Goal: Task Accomplishment & Management: Complete application form

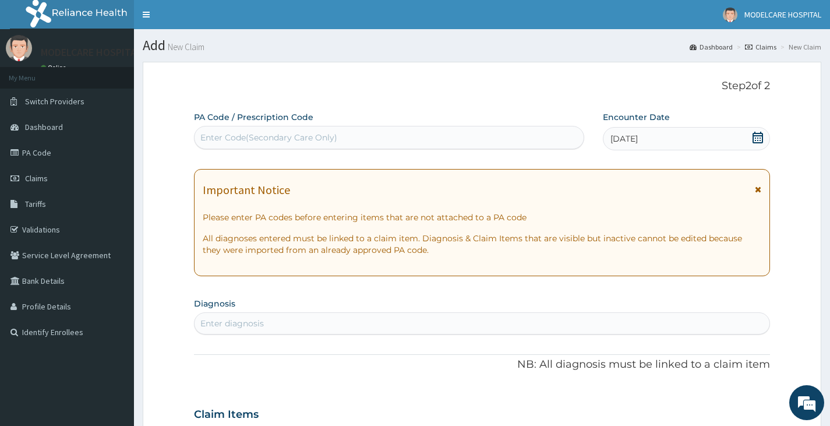
click at [264, 134] on div "Enter Code(Secondary Care Only)" at bounding box center [268, 138] width 137 height 12
type input "PA/50DF00"
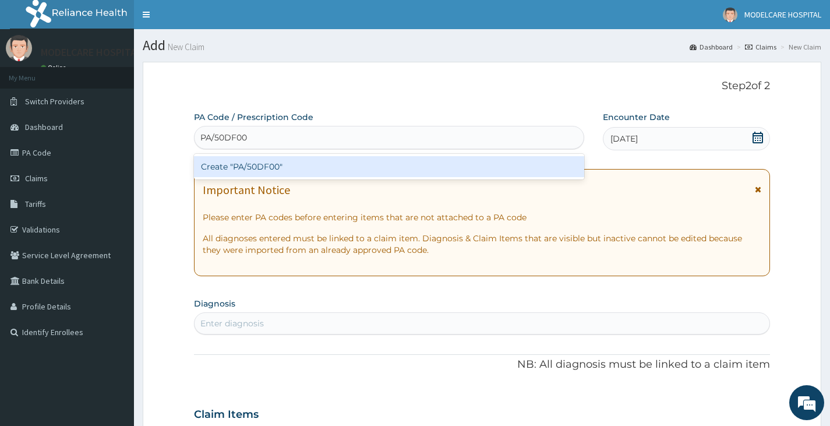
click at [256, 172] on div "Create "PA/50DF00"" at bounding box center [389, 166] width 390 height 21
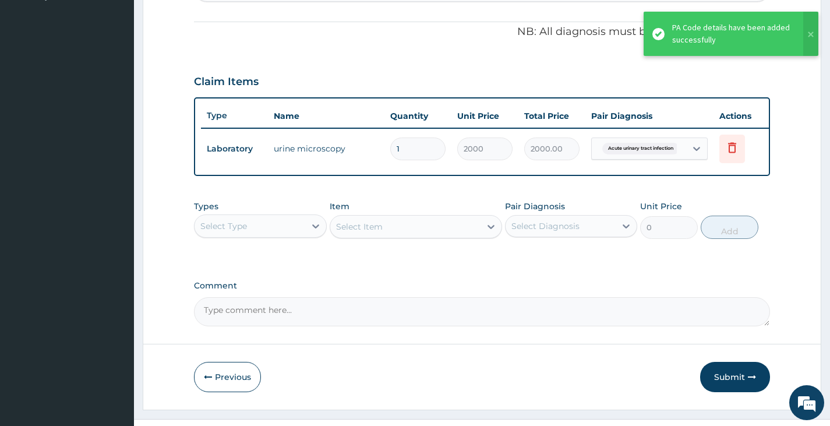
scroll to position [367, 0]
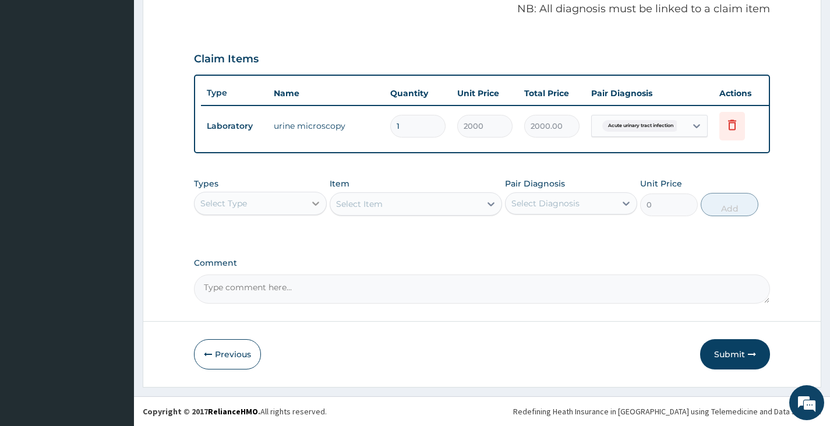
click at [306, 201] on div at bounding box center [315, 203] width 21 height 21
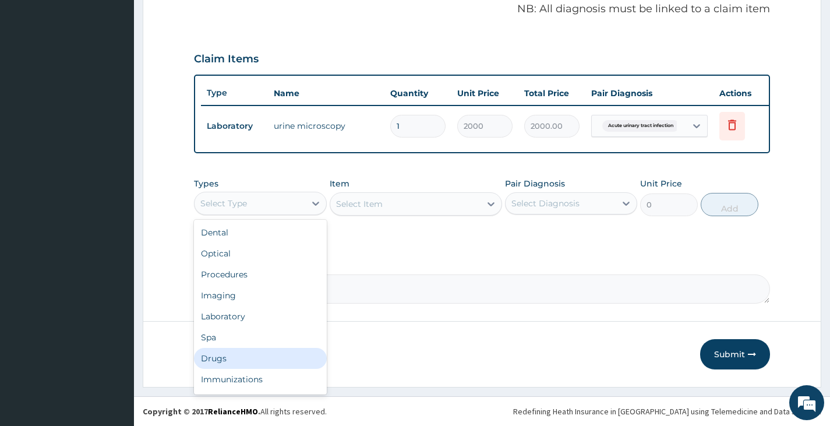
click at [242, 357] on div "Drugs" at bounding box center [260, 358] width 132 height 21
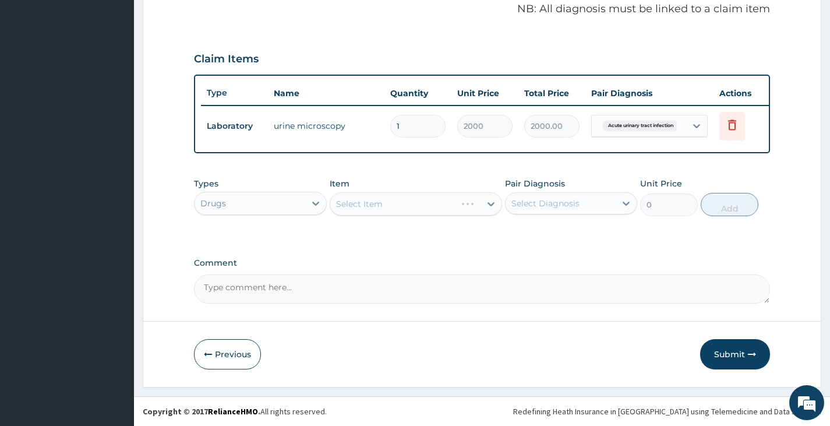
click at [556, 201] on div "Select Diagnosis" at bounding box center [545, 203] width 68 height 12
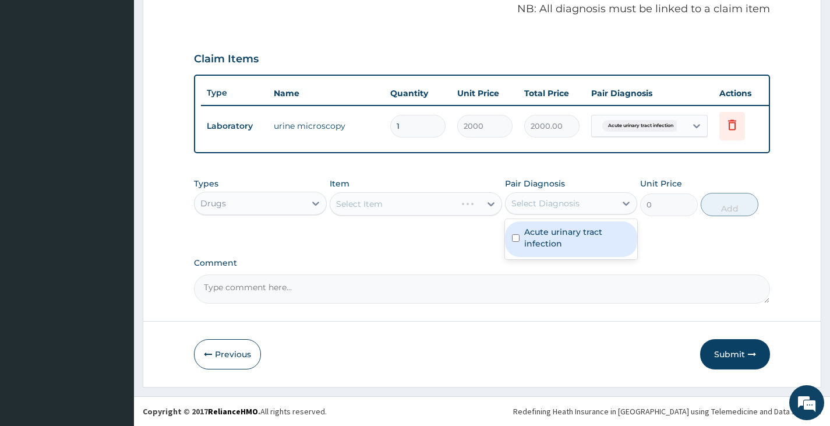
click at [541, 235] on label "Acute urinary tract infection" at bounding box center [577, 237] width 106 height 23
checkbox input "true"
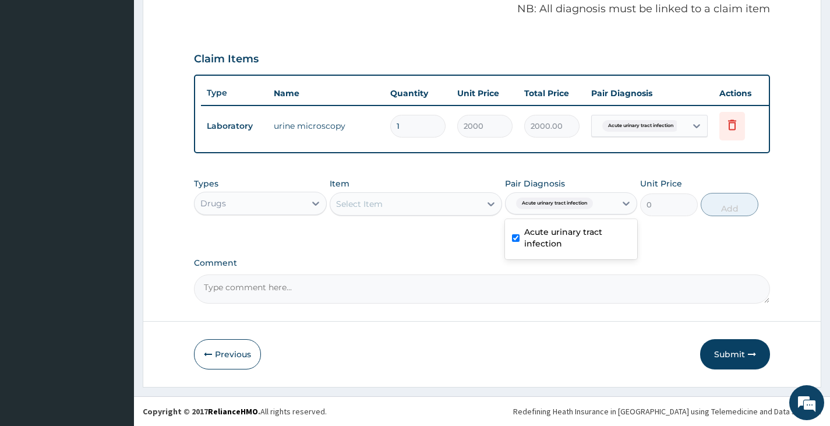
click at [385, 206] on div "Select Item" at bounding box center [405, 203] width 151 height 19
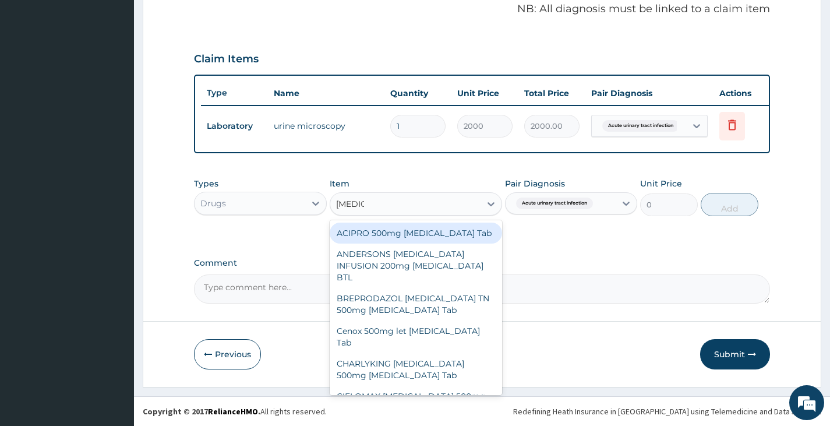
type input "CIPROF"
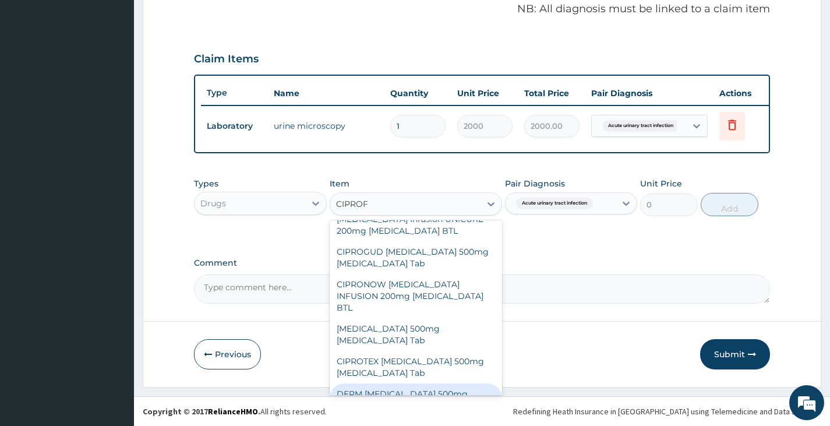
scroll to position [366, 0]
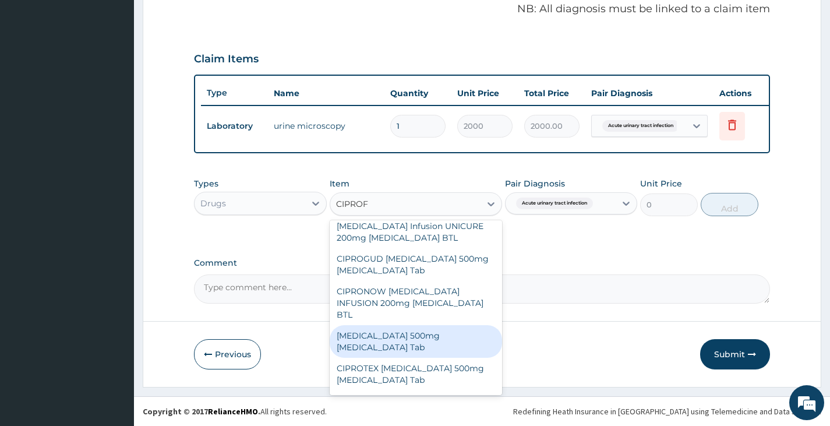
click at [400, 325] on div "[MEDICAL_DATA] 500mg [MEDICAL_DATA] Tab" at bounding box center [416, 341] width 173 height 33
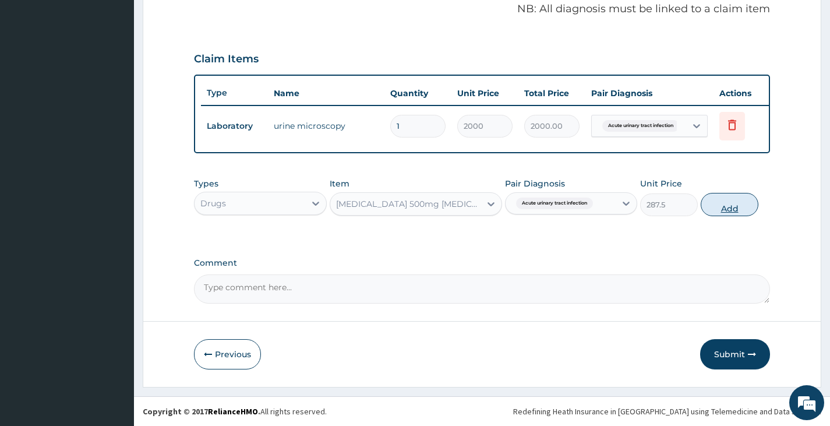
click at [734, 201] on button "Add" at bounding box center [729, 204] width 58 height 23
type input "0"
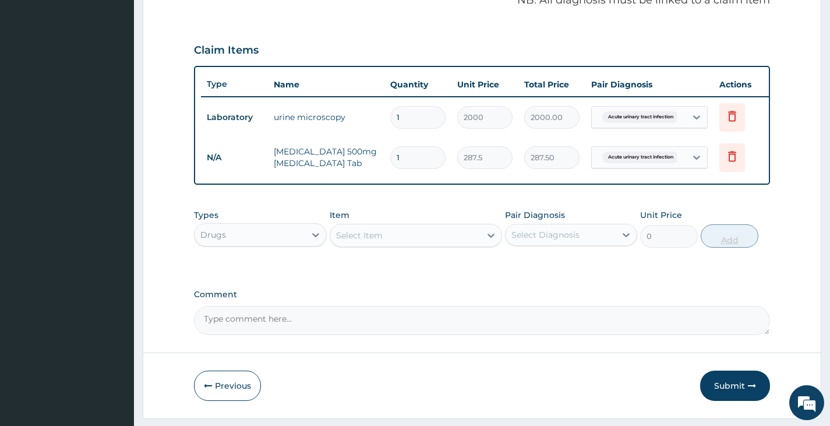
type input "10"
type input "2875.00"
type input "10"
click at [433, 245] on div "Select Item" at bounding box center [405, 235] width 151 height 19
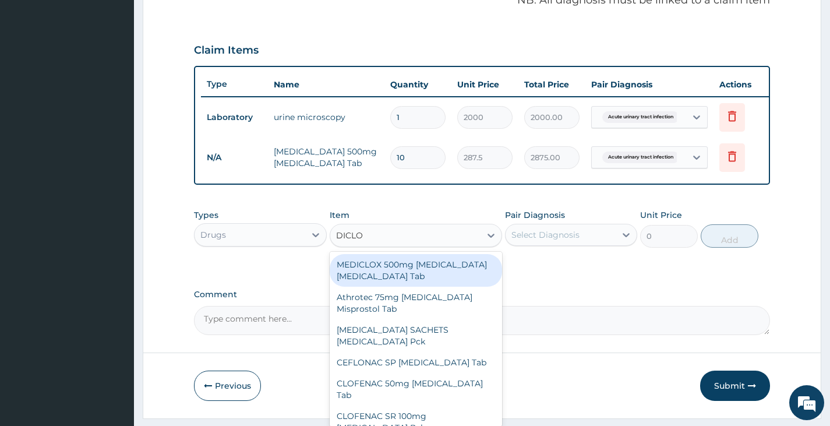
type input "DICLOF"
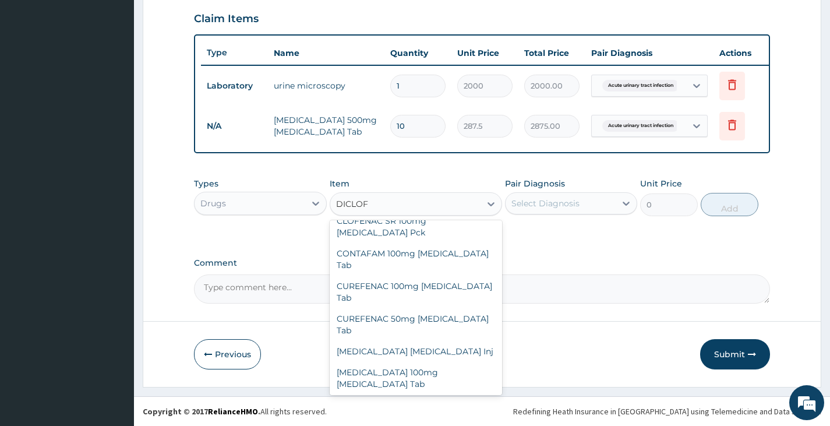
scroll to position [146, 0]
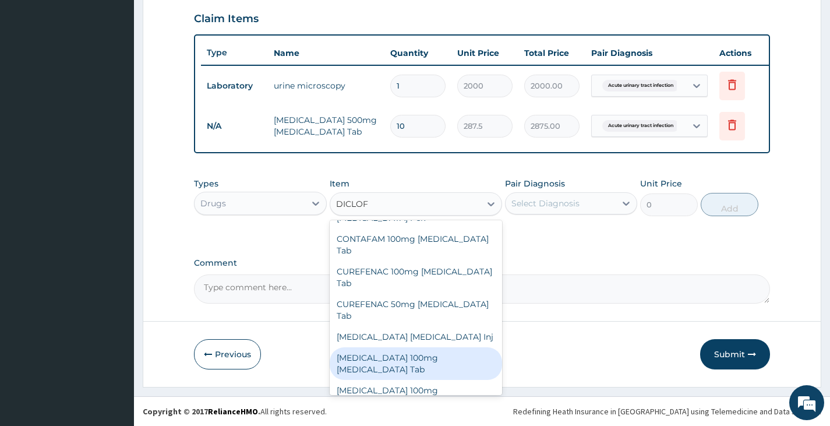
click at [410, 347] on div "[MEDICAL_DATA] 100mg [MEDICAL_DATA] Tab" at bounding box center [416, 363] width 173 height 33
type input "80.5"
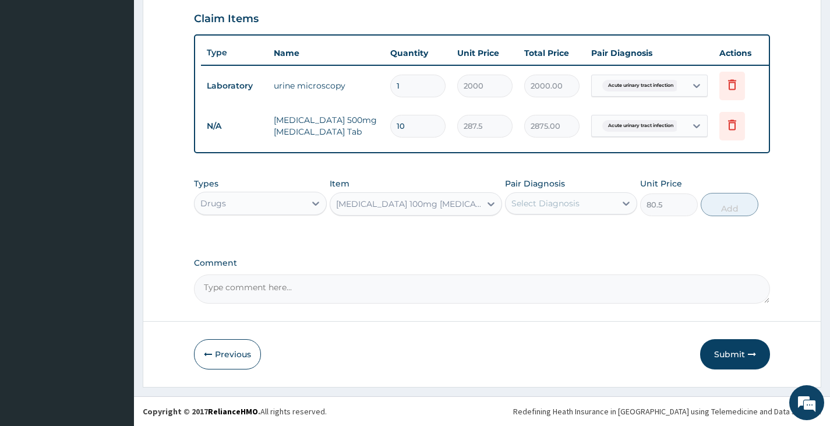
click at [594, 213] on div "Select Diagnosis" at bounding box center [571, 203] width 132 height 22
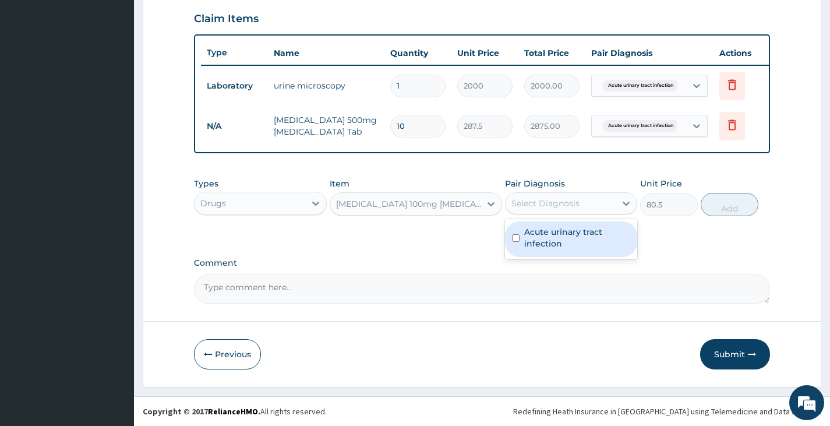
click at [585, 233] on label "Acute urinary tract infection" at bounding box center [577, 237] width 106 height 23
checkbox input "true"
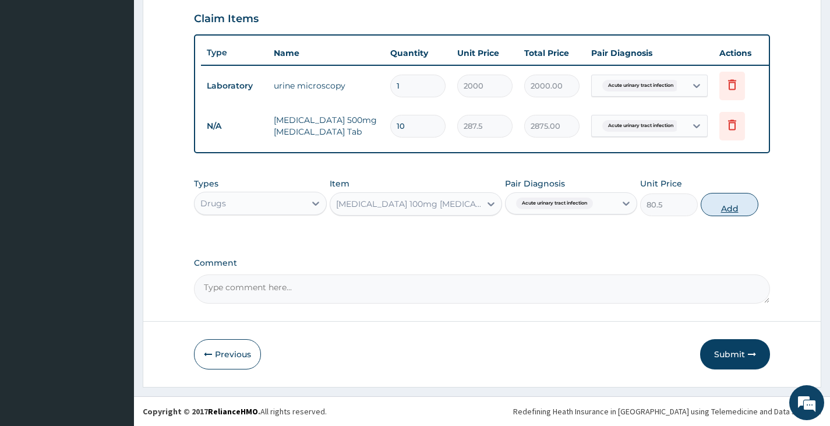
click at [729, 205] on button "Add" at bounding box center [729, 204] width 58 height 23
type input "0"
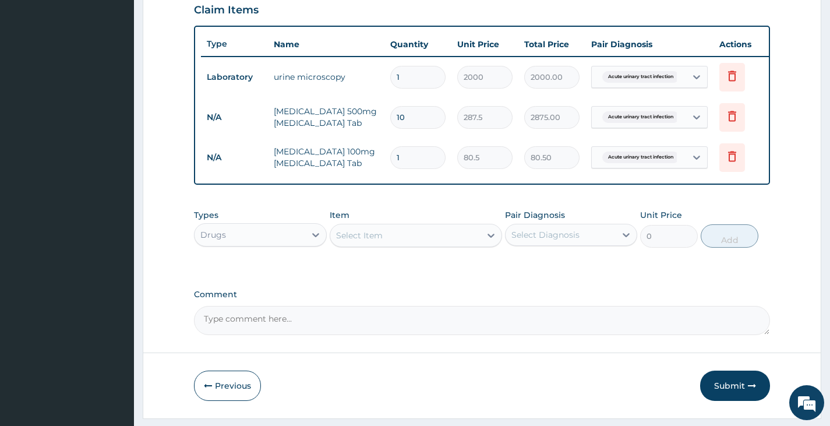
type input "10"
type input "805.00"
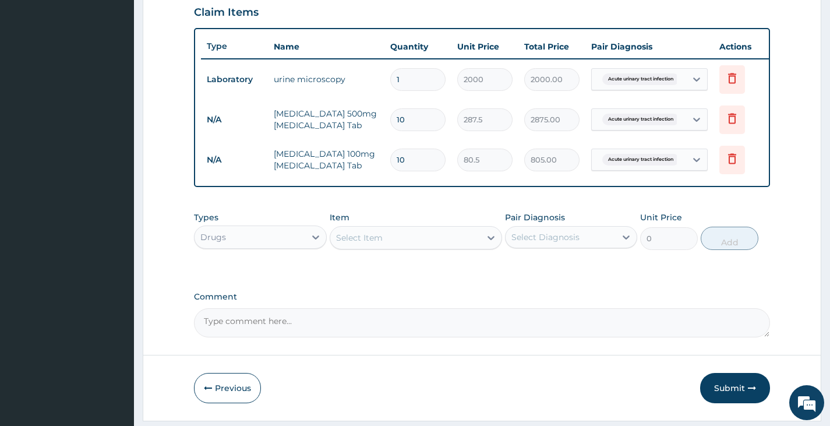
scroll to position [404, 0]
type input "10"
click at [728, 396] on button "Submit" at bounding box center [735, 389] width 70 height 30
